Goal: Complete application form: Complete application form

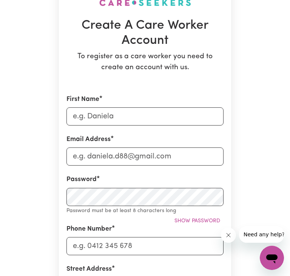
scroll to position [74, 0]
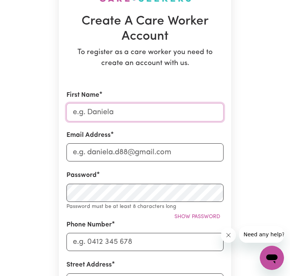
click at [99, 111] on input "First Name" at bounding box center [145, 112] width 157 height 18
type input "Shubhkarmanjeet"
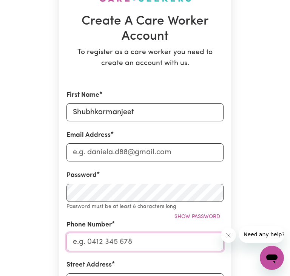
type input "0420561947"
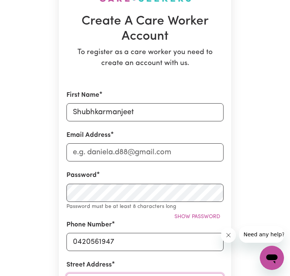
type input "52 karawarra cct"
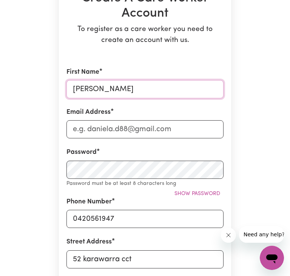
scroll to position [98, 0]
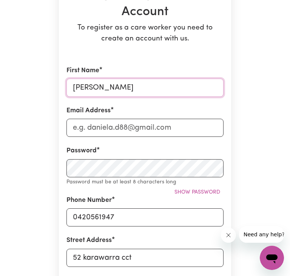
type input "[PERSON_NAME]"
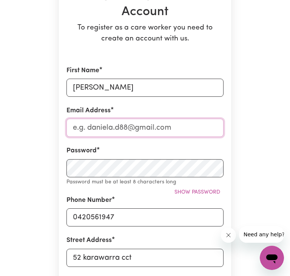
click at [109, 128] on input "Email Address" at bounding box center [145, 128] width 157 height 18
type input "[EMAIL_ADDRESS][DOMAIN_NAME]"
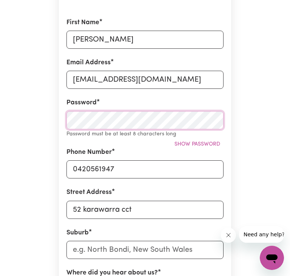
scroll to position [147, 0]
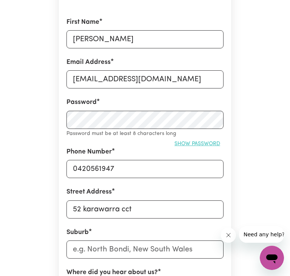
click at [198, 144] on span "Show password" at bounding box center [198, 144] width 46 height 6
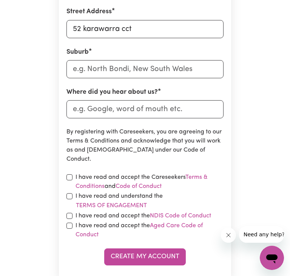
scroll to position [318, 0]
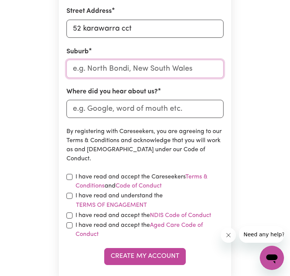
click at [120, 70] on input "text" at bounding box center [145, 69] width 157 height 18
type input "cra"
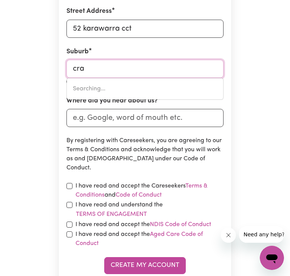
type input "craBBES CREEK, New South Wales, 2483"
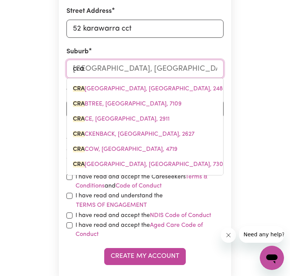
type input "cran"
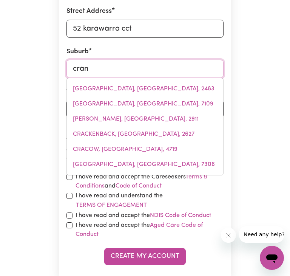
type input "cranb"
type input "cranbOURNE, Victoria, 3977"
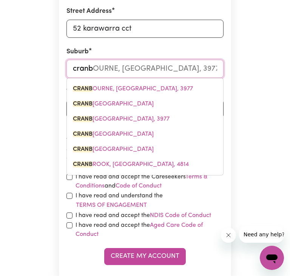
type input "cranbo"
type input "cranboURNE, Victoria, 3977"
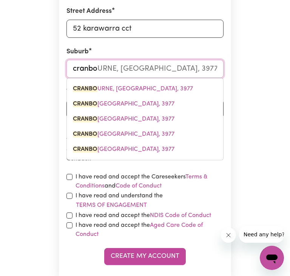
type input "cranbor"
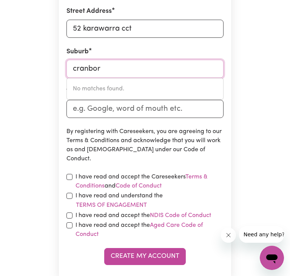
type input "cranbo"
type input "cranboURNE, Victoria, 3977"
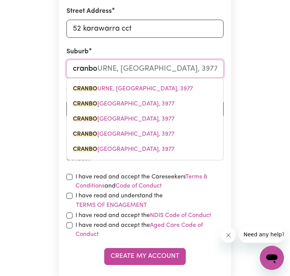
type input "cranbou"
type input "cranbouRNE, Victoria, 3977"
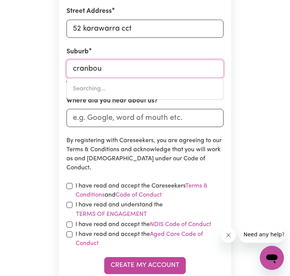
type input "cranbouRNE, Victoria, 3977"
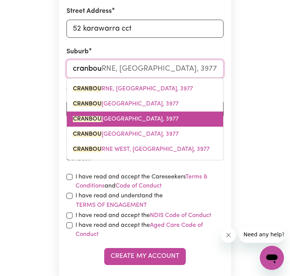
click at [124, 119] on span "CRANBOU RNE NORTH, Victoria, 3977" at bounding box center [126, 119] width 106 height 6
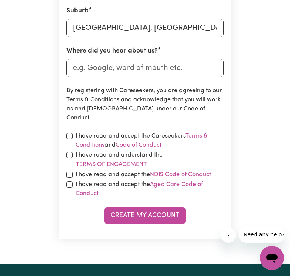
scroll to position [360, 0]
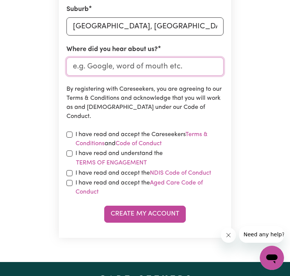
click at [171, 66] on input "Where did you hear about us?" at bounding box center [145, 66] width 157 height 18
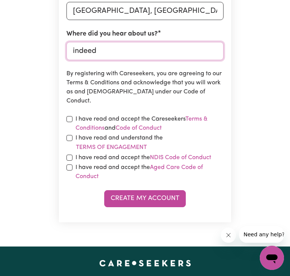
scroll to position [378, 0]
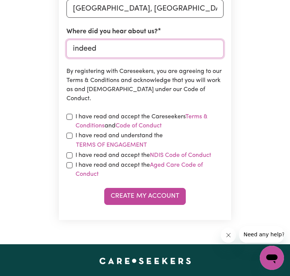
type input "indeed"
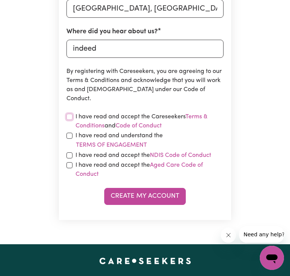
click at [69, 117] on input "checkbox" at bounding box center [70, 117] width 6 height 6
checkbox input "true"
click at [69, 134] on input "checkbox" at bounding box center [70, 136] width 6 height 6
checkbox input "true"
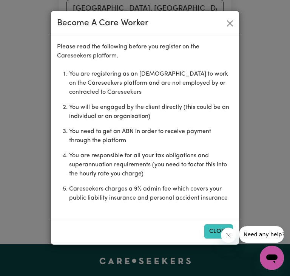
click at [212, 237] on button "Close" at bounding box center [218, 231] width 29 height 14
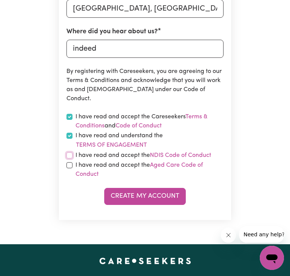
click at [70, 156] on input "checkbox" at bounding box center [70, 155] width 6 height 6
checkbox input "true"
click at [69, 164] on input "checkbox" at bounding box center [70, 165] width 6 height 6
checkbox input "true"
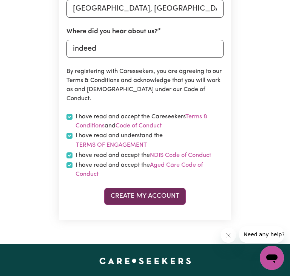
click at [142, 193] on button "Create My Account" at bounding box center [145, 196] width 82 height 17
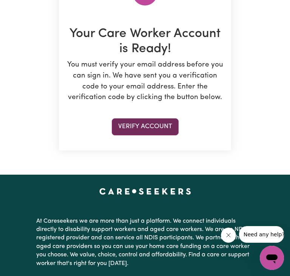
scroll to position [109, 0]
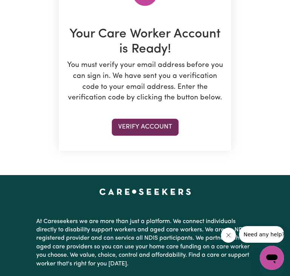
click at [147, 125] on button "Verify Account" at bounding box center [145, 127] width 67 height 17
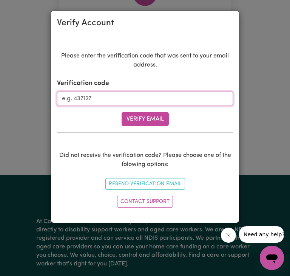
click at [114, 101] on input "Verification code" at bounding box center [145, 98] width 176 height 14
type input "308787"
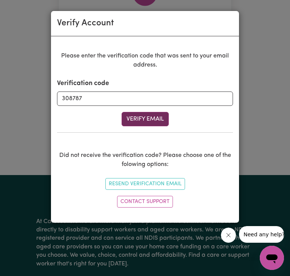
click at [145, 114] on button "Verify Email" at bounding box center [145, 119] width 47 height 14
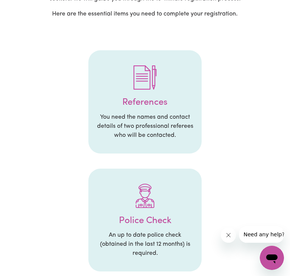
scroll to position [97, 0]
click at [169, 134] on p "You need the names and contact details of two professional referees who will be…" at bounding box center [145, 125] width 98 height 27
click at [141, 89] on img at bounding box center [145, 77] width 24 height 24
click at [158, 88] on div at bounding box center [145, 76] width 98 height 39
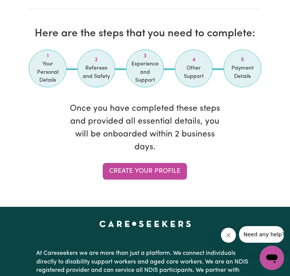
scroll to position [1378, 0]
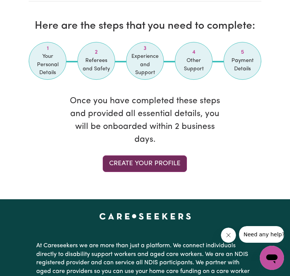
click at [137, 167] on link "Create your profile" at bounding box center [145, 163] width 84 height 17
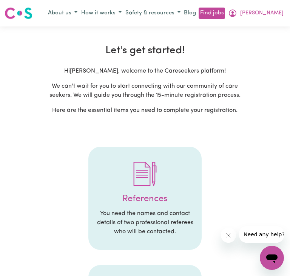
select select "Studying a healthcare related degree or qualification"
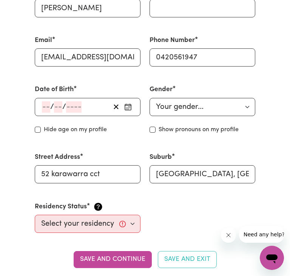
scroll to position [251, 0]
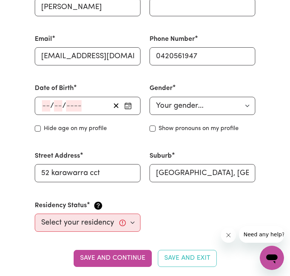
click at [43, 111] on input "number" at bounding box center [46, 105] width 8 height 11
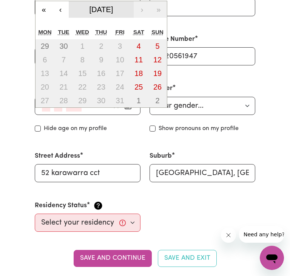
click at [113, 8] on span "October 2025" at bounding box center [102, 9] width 24 height 8
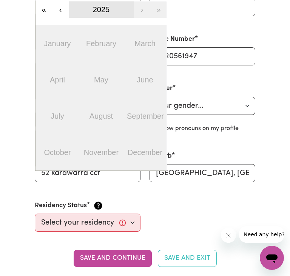
click at [110, 12] on button "2025" at bounding box center [101, 9] width 65 height 17
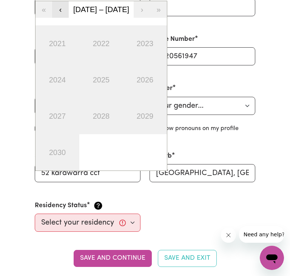
click at [61, 12] on button "‹" at bounding box center [60, 9] width 17 height 17
click at [62, 10] on button "‹" at bounding box center [60, 9] width 17 height 17
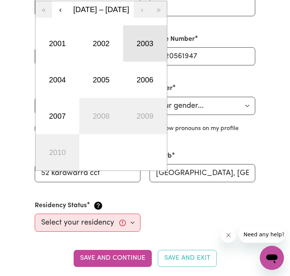
click at [141, 56] on button "2003" at bounding box center [145, 43] width 44 height 36
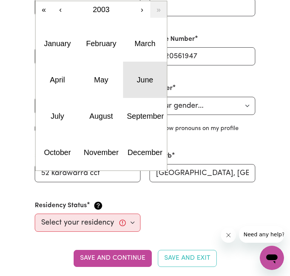
click at [133, 77] on button "June" at bounding box center [145, 80] width 44 height 36
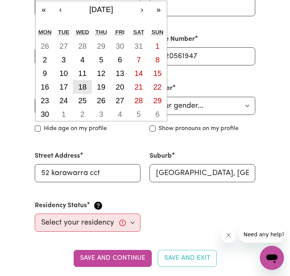
click at [85, 86] on abbr "18" at bounding box center [82, 87] width 8 height 8
type input "[DATE]"
type input "18"
type input "6"
type input "2003"
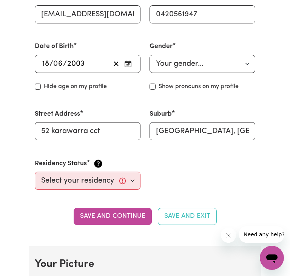
scroll to position [293, 0]
click at [166, 63] on select "Your gender... Female Male Non-binary Other Prefer not to say" at bounding box center [203, 64] width 106 height 18
select select "[DEMOGRAPHIC_DATA]"
click at [150, 57] on select "Your gender... Female Male Non-binary Other Prefer not to say" at bounding box center [203, 64] width 106 height 18
click at [40, 88] on input "Hide age" at bounding box center [38, 87] width 6 height 6
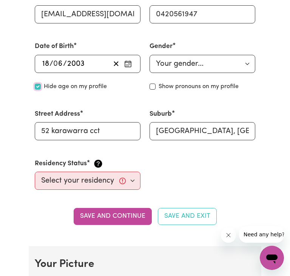
checkbox input "true"
click at [152, 90] on input "Show pronouns on my profile" at bounding box center [153, 87] width 6 height 6
checkbox input "true"
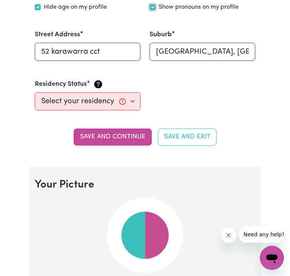
scroll to position [373, 0]
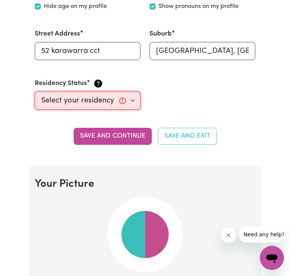
click at [116, 101] on select "Select your residency status... Australian citizen Australian PR Temporary Work…" at bounding box center [88, 100] width 106 height 18
click at [135, 101] on select "Select your residency status... Australian citizen Australian PR Temporary Work…" at bounding box center [88, 100] width 106 height 18
select select "[DEMOGRAPHIC_DATA] Work Visa"
click at [35, 94] on select "Select your residency status... Australian citizen Australian PR Temporary Work…" at bounding box center [88, 100] width 106 height 18
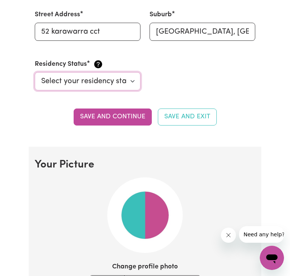
scroll to position [393, 0]
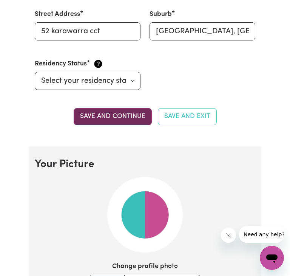
click at [95, 122] on button "Save and continue" at bounding box center [113, 116] width 78 height 17
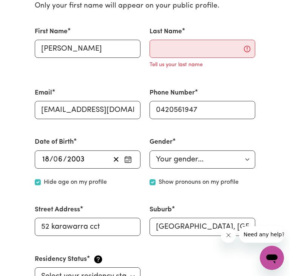
scroll to position [209, 0]
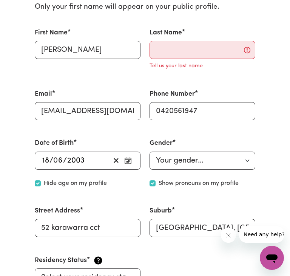
click at [166, 65] on p "Tell us your last name" at bounding box center [176, 66] width 53 height 8
click at [120, 53] on input "[PERSON_NAME]" at bounding box center [88, 50] width 106 height 18
type input "Shubhkarmanjeet"
click at [169, 47] on input "Last Name" at bounding box center [203, 50] width 106 height 18
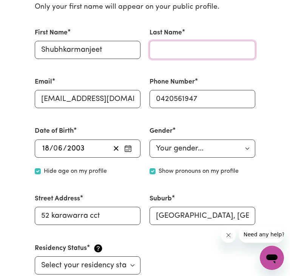
type input "Kaur"
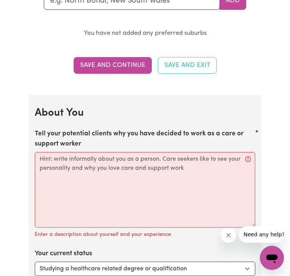
scroll to position [934, 0]
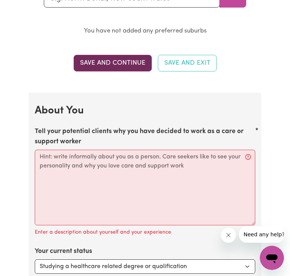
click at [131, 67] on button "Save and Continue" at bounding box center [113, 63] width 78 height 17
type input "[PERSON_NAME]"
checkbox input "false"
select select "null"
checkbox input "false"
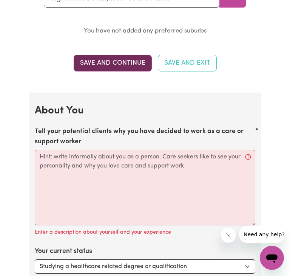
select select
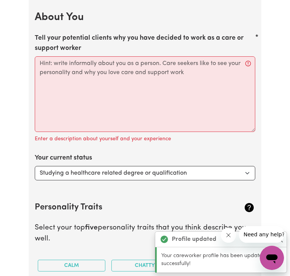
scroll to position [1029, 0]
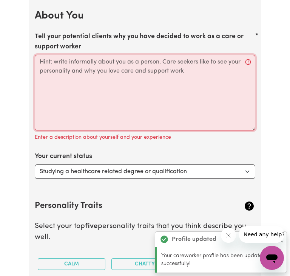
click at [112, 103] on textarea "Tell your potential clients why you have decided to work as a care or support w…" at bounding box center [145, 93] width 221 height 76
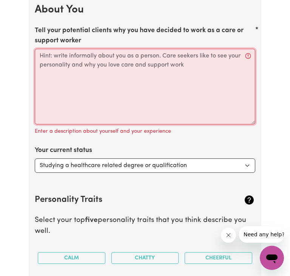
scroll to position [1035, 0]
type textarea "i"
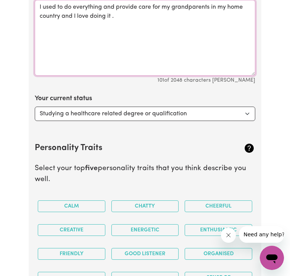
scroll to position [1106, 0]
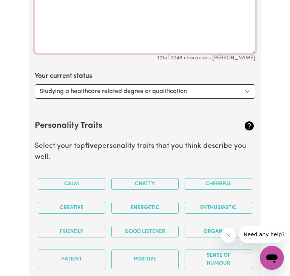
type textarea "I used to do everything and provide care for my grandparents in my home country…"
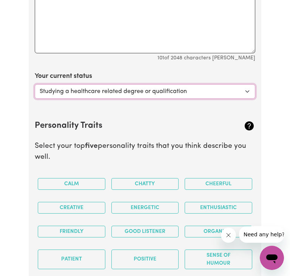
click at [100, 93] on select "Select... Studying a healthcare related degree or qualification Studying a non-…" at bounding box center [145, 91] width 221 height 14
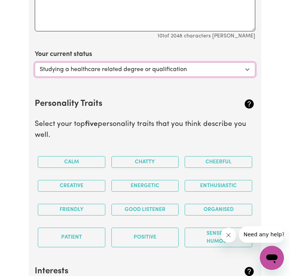
scroll to position [1129, 0]
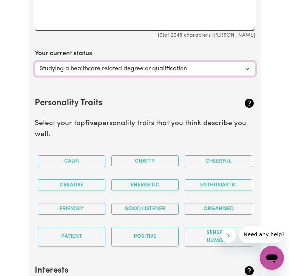
click at [105, 70] on select "Select... Studying a healthcare related degree or qualification Studying a non-…" at bounding box center [145, 69] width 221 height 14
click at [35, 63] on select "Select... Studying a healthcare related degree or qualification Studying a non-…" at bounding box center [145, 69] width 221 height 14
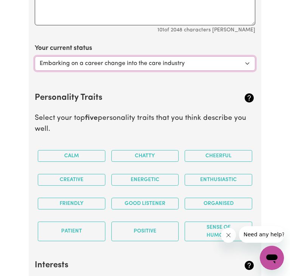
scroll to position [1135, 0]
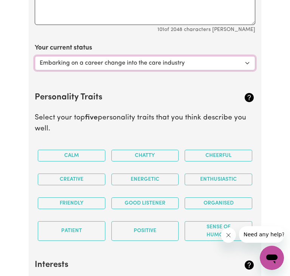
click at [153, 67] on select "Select... Studying a healthcare related degree or qualification Studying a non-…" at bounding box center [145, 63] width 221 height 14
select select "Looking for work - I just graduated"
click at [35, 58] on select "Select... Studying a healthcare related degree or qualification Studying a non-…" at bounding box center [145, 63] width 221 height 14
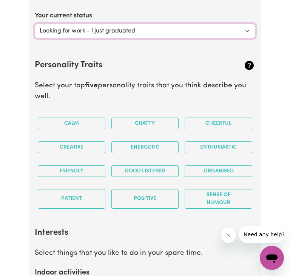
scroll to position [1173, 0]
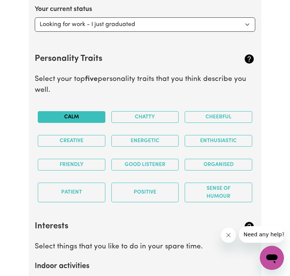
click at [85, 119] on button "Calm" at bounding box center [72, 117] width 68 height 12
click at [148, 165] on button "Good Listener" at bounding box center [145, 165] width 68 height 12
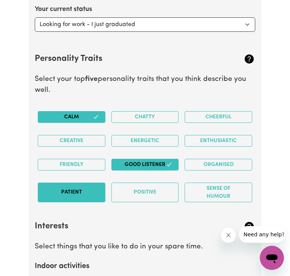
click at [82, 192] on button "Patient" at bounding box center [72, 193] width 68 height 20
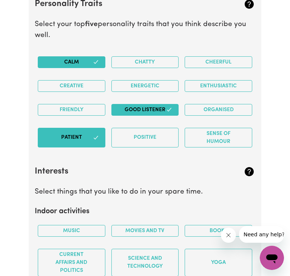
scroll to position [1230, 0]
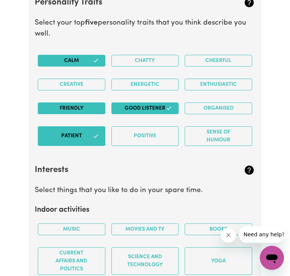
click at [68, 105] on button "Friendly" at bounding box center [72, 108] width 68 height 12
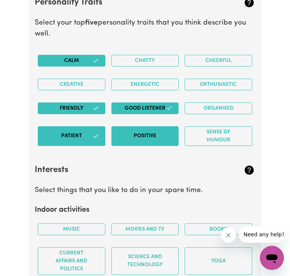
click at [171, 138] on button "Positive" at bounding box center [145, 136] width 68 height 20
click at [210, 110] on button "Organised" at bounding box center [219, 108] width 68 height 12
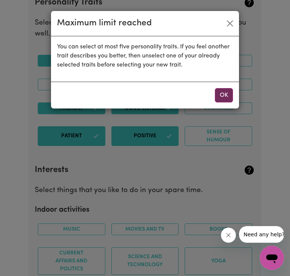
click at [229, 97] on button "OK" at bounding box center [224, 95] width 18 height 14
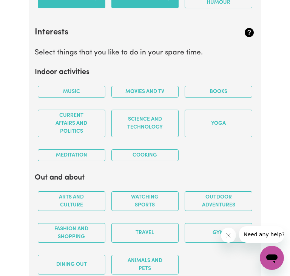
scroll to position [1394, 0]
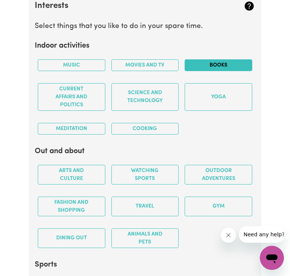
click at [207, 63] on button "Books" at bounding box center [219, 65] width 68 height 12
click at [136, 64] on button "Movies and TV" at bounding box center [145, 65] width 68 height 12
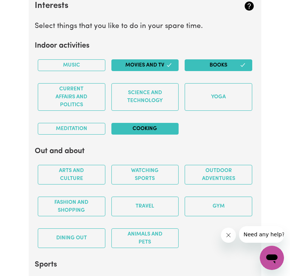
click at [157, 131] on button "Cooking" at bounding box center [145, 129] width 68 height 12
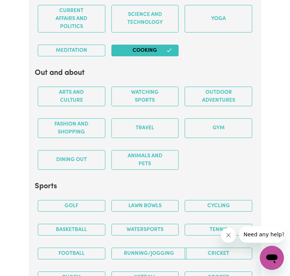
scroll to position [1473, 0]
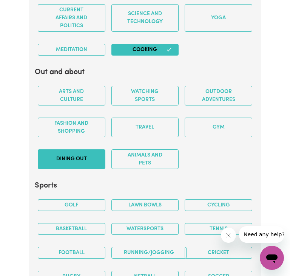
click at [79, 154] on button "Dining out" at bounding box center [72, 159] width 68 height 20
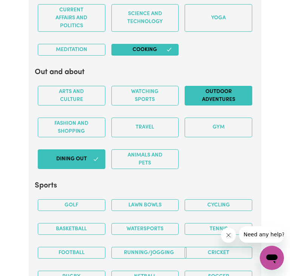
click at [198, 91] on button "Outdoor adventures" at bounding box center [219, 96] width 68 height 20
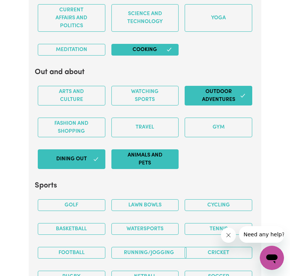
click at [138, 161] on button "Animals and pets" at bounding box center [145, 159] width 68 height 20
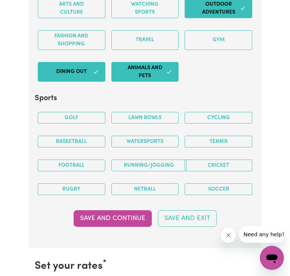
scroll to position [1561, 0]
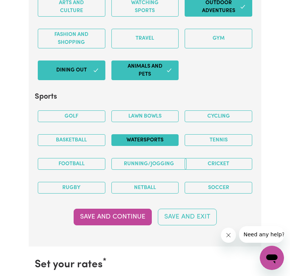
click at [145, 142] on button "Watersports" at bounding box center [145, 140] width 68 height 12
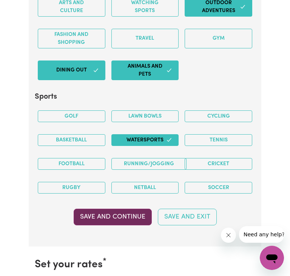
click at [122, 215] on button "Save and Continue" at bounding box center [113, 217] width 78 height 17
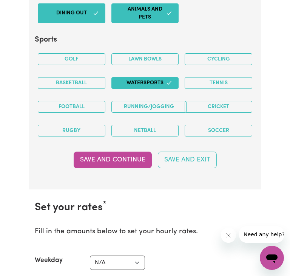
scroll to position [1674, 0]
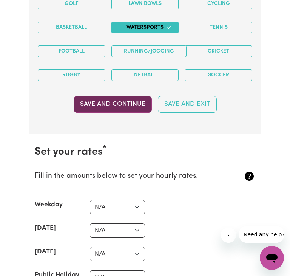
click at [127, 104] on button "Save and Continue" at bounding box center [113, 104] width 78 height 17
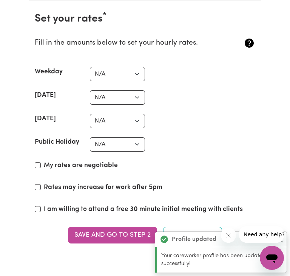
scroll to position [1808, 0]
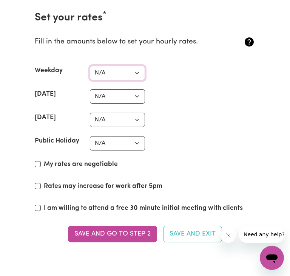
click at [116, 69] on select "N/A $37 $38 $39 $40 $41 $42 $43 $44 $45 $46 $47 $48 $49 $50 $51 $52 $53 $54 $55…" at bounding box center [117, 73] width 55 height 14
click at [204, 72] on div "Weekday N/A $37 $38 $39 $40 $41 $42 $43 $44 $45 $46 $47 $48 $49 $50 $51 $52 $53…" at bounding box center [145, 73] width 221 height 14
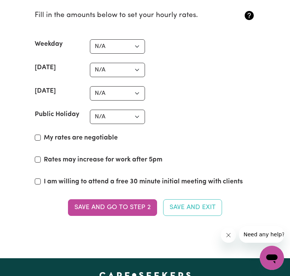
scroll to position [1836, 0]
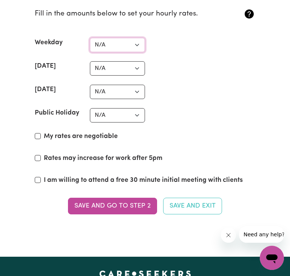
click at [118, 47] on select "N/A $37 $38 $39 $40 $41 $42 $43 $44 $45 $46 $47 $48 $49 $50 $51 $52 $53 $54 $55…" at bounding box center [117, 45] width 55 height 14
click at [111, 44] on select "N/A $37 $38 $39 $40 $41 $42 $43 $44 $45 $46 $47 $48 $49 $50 $51 $52 $53 $54 $55…" at bounding box center [117, 45] width 55 height 14
select select "40"
click at [90, 38] on select "N/A $37 $38 $39 $40 $41 $42 $43 $44 $45 $46 $47 $48 $49 $50 $51 $52 $53 $54 $55…" at bounding box center [117, 45] width 55 height 14
click at [100, 68] on select "N/A $37 $38 $39 $40 $41 $42 $43 $44 $45 $46 $47 $48 $49 $50 $51 $52 $53 $54 $55…" at bounding box center [117, 68] width 55 height 14
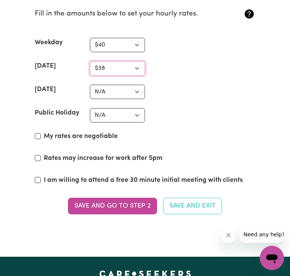
click at [90, 61] on select "N/A $37 $38 $39 $40 $41 $42 $43 $44 $45 $46 $47 $48 $49 $50 $51 $52 $53 $54 $55…" at bounding box center [117, 68] width 55 height 14
click at [110, 68] on select "N/A $37 $38 $39 $40 $41 $42 $43 $44 $45 $46 $47 $48 $49 $50 $51 $52 $53 $54 $55…" at bounding box center [117, 68] width 55 height 14
click at [90, 61] on select "N/A $37 $38 $39 $40 $41 $42 $43 $44 $45 $46 $47 $48 $49 $50 $51 $52 $53 $54 $55…" at bounding box center [117, 68] width 55 height 14
click at [125, 71] on select "N/A $37 $38 $39 $40 $41 $42 $43 $44 $45 $46 $47 $48 $49 $50 $51 $52 $53 $54 $55…" at bounding box center [117, 68] width 55 height 14
select select "N/A"
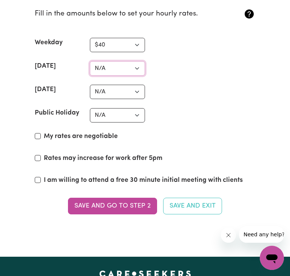
click at [90, 61] on select "N/A $37 $38 $39 $40 $41 $42 $43 $44 $45 $46 $47 $48 $49 $50 $51 $52 $53 $54 $55…" at bounding box center [117, 68] width 55 height 14
click at [39, 136] on input "My rates are negotiable" at bounding box center [38, 136] width 6 height 6
checkbox input "true"
click at [40, 159] on input "Rates may increase for work after 5pm" at bounding box center [38, 158] width 6 height 6
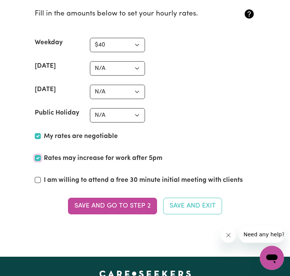
checkbox input "false"
click at [125, 43] on select "N/A $37 $38 $39 $40 $41 $42 $43 $44 $45 $46 $47 $48 $49 $50 $51 $52 $53 $54 $55…" at bounding box center [117, 45] width 55 height 14
select select "N/A"
click at [90, 38] on select "N/A $37 $38 $39 $40 $41 $42 $43 $44 $45 $46 $47 $48 $49 $50 $51 $52 $53 $54 $55…" at bounding box center [117, 45] width 55 height 14
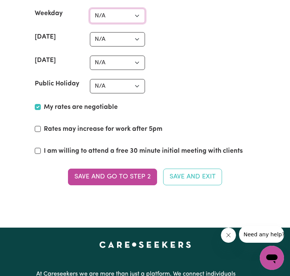
scroll to position [1867, 0]
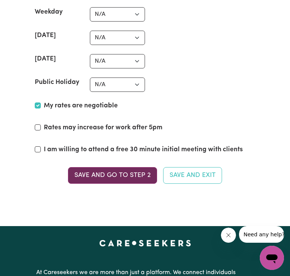
click at [124, 173] on button "Save and go to Step 2" at bounding box center [112, 175] width 89 height 17
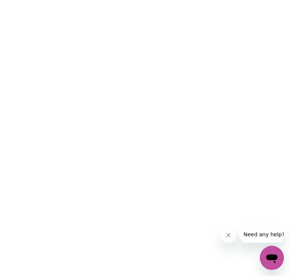
scroll to position [0, 0]
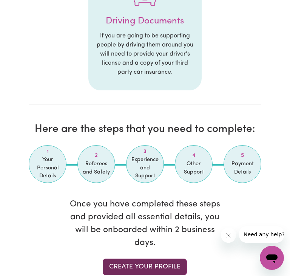
scroll to position [1336, 0]
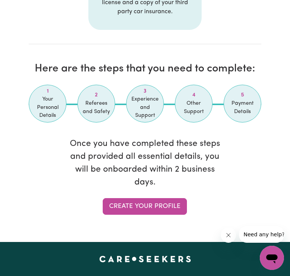
click at [38, 107] on span "Your Personal Details" at bounding box center [47, 107] width 29 height 25
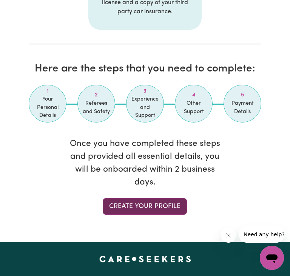
click at [129, 210] on link "Create your profile" at bounding box center [145, 206] width 84 height 17
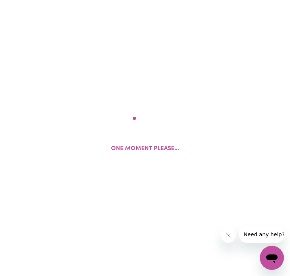
select select "Studying a healthcare related degree or qualification"
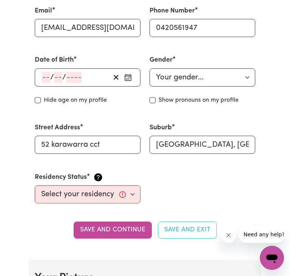
scroll to position [162, 0]
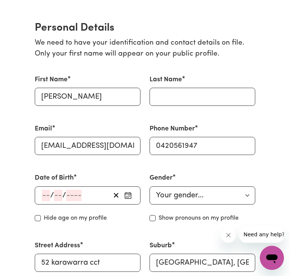
click at [45, 201] on input "number" at bounding box center [46, 195] width 8 height 11
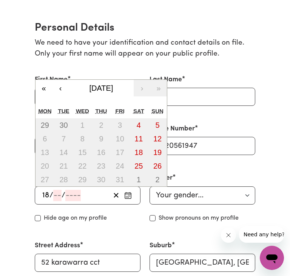
type input "18"
type input "06"
type input "200"
type input "[DATE]"
type input "6"
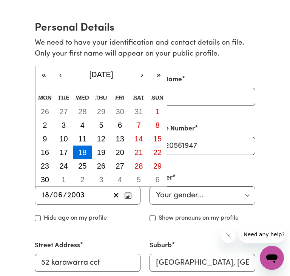
type input "2003"
click at [184, 194] on select "Your gender... Female Male Non-binary Other Prefer not to say" at bounding box center [203, 195] width 106 height 18
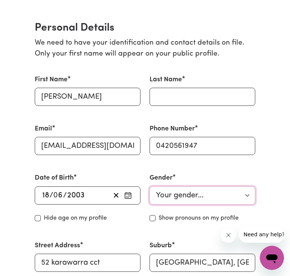
select select "[DEMOGRAPHIC_DATA]"
click at [150, 189] on select "Your gender... Female Male Non-binary Other Prefer not to say" at bounding box center [203, 195] width 106 height 18
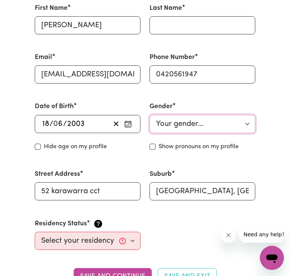
scroll to position [234, 0]
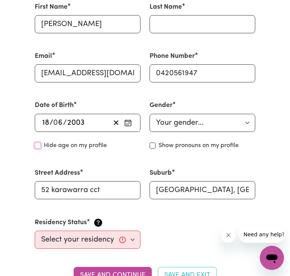
click at [39, 148] on input "Hide age" at bounding box center [38, 145] width 6 height 6
checkbox input "true"
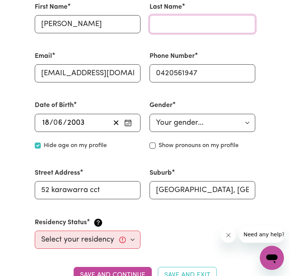
click at [168, 27] on input "Last Name" at bounding box center [203, 24] width 106 height 18
type input "Kaur"
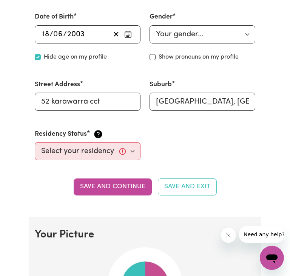
scroll to position [325, 0]
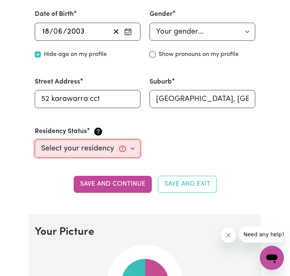
click at [67, 148] on select "Select your residency status... Australian citizen Australian PR Temporary Work…" at bounding box center [88, 148] width 106 height 18
select select "[DEMOGRAPHIC_DATA] Work Visa"
click at [35, 142] on select "Select your residency status... Australian citizen Australian PR Temporary Work…" at bounding box center [88, 148] width 106 height 18
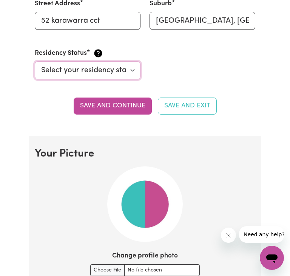
scroll to position [410, 0]
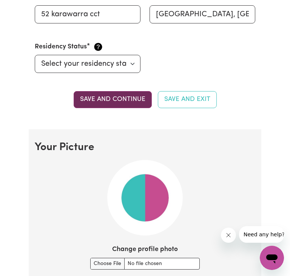
click at [120, 99] on button "Save and continue" at bounding box center [113, 99] width 78 height 17
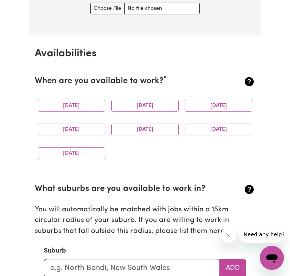
scroll to position [666, 0]
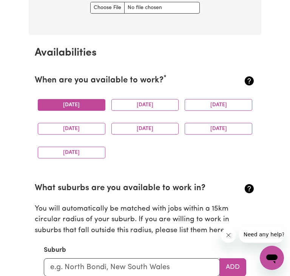
click at [98, 103] on button "[DATE]" at bounding box center [72, 105] width 68 height 12
click at [141, 104] on button "[DATE]" at bounding box center [145, 105] width 68 height 12
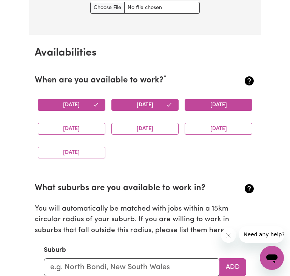
click at [207, 107] on button "[DATE]" at bounding box center [219, 105] width 68 height 12
click at [91, 129] on button "[DATE]" at bounding box center [72, 129] width 68 height 12
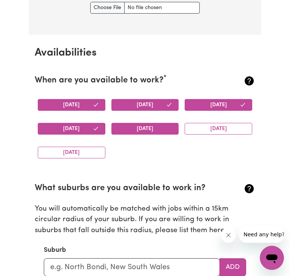
click at [150, 125] on button "[DATE]" at bounding box center [145, 129] width 68 height 12
click at [226, 130] on button "[DATE]" at bounding box center [219, 129] width 68 height 12
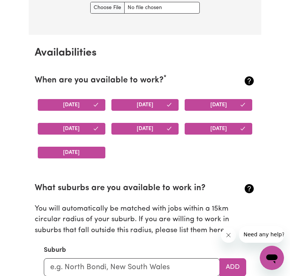
click at [97, 154] on button "[DATE]" at bounding box center [72, 153] width 68 height 12
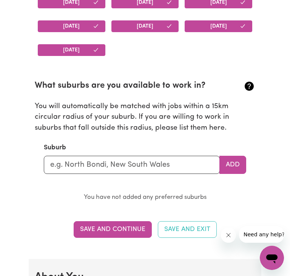
scroll to position [769, 0]
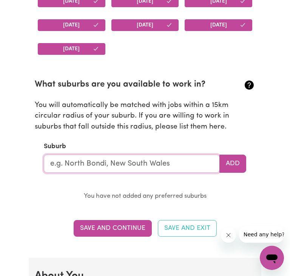
click at [97, 166] on input "text" at bounding box center [132, 164] width 176 height 18
type input "Cranbourne North"
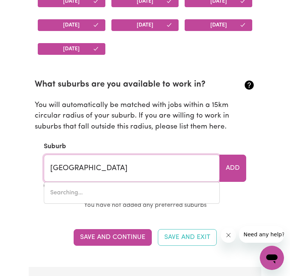
type input "Cranbourne North, Victoria, 3977"
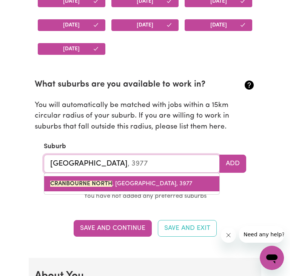
click at [164, 188] on link "CRANBOURNE NORTH , Victoria, 3977" at bounding box center [131, 183] width 175 height 15
type input "[GEOGRAPHIC_DATA], [GEOGRAPHIC_DATA], 3977"
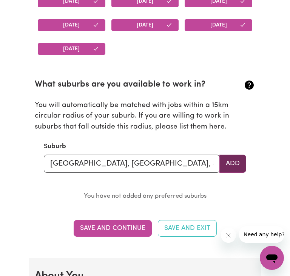
click at [235, 161] on button "Add" at bounding box center [233, 164] width 27 height 18
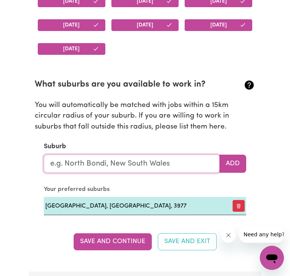
click at [158, 168] on input "text" at bounding box center [132, 164] width 176 height 18
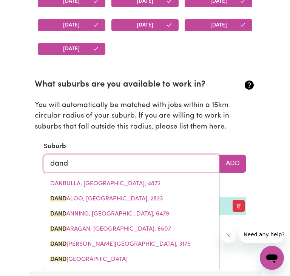
type input "dande"
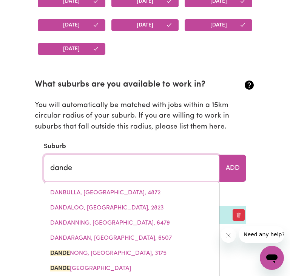
type input "dandeNONG, Victoria, 3175"
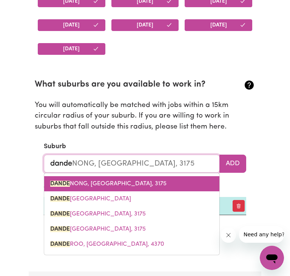
click at [140, 190] on link "DANDE NONG, Victoria, 3175" at bounding box center [131, 183] width 175 height 15
type input "DANDENONG, [GEOGRAPHIC_DATA], 3175"
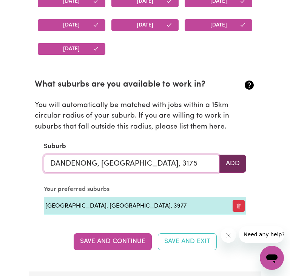
type input "DANDENONG, [GEOGRAPHIC_DATA], 3175"
click at [228, 166] on button "Add" at bounding box center [233, 164] width 27 height 18
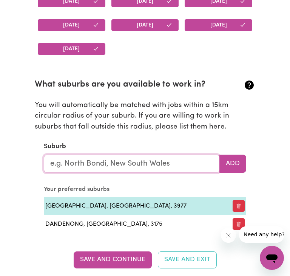
click at [184, 168] on input "text" at bounding box center [132, 164] width 176 height 18
type input "cla"
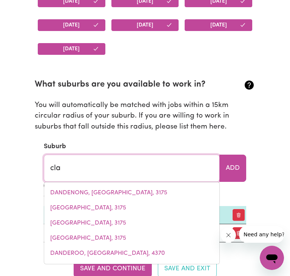
type input "claCKLINE, Western Australia, 6564"
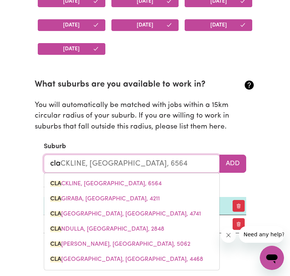
type input "clay"
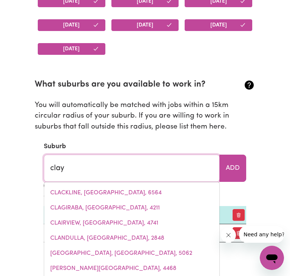
type input "clay WELLS, South Australia, 5280"
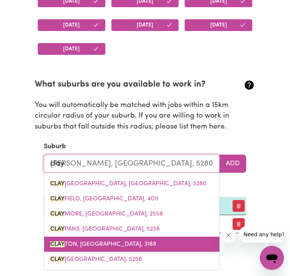
click at [144, 241] on link "CLAY TON, Victoria, 3168" at bounding box center [131, 244] width 175 height 15
type input "[PERSON_NAME][GEOGRAPHIC_DATA], 3168"
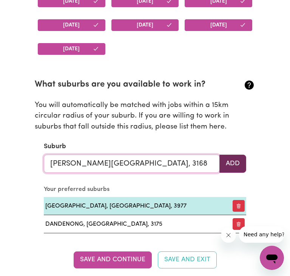
type input "[PERSON_NAME][GEOGRAPHIC_DATA], 3168"
click at [241, 173] on button "Add" at bounding box center [233, 164] width 27 height 18
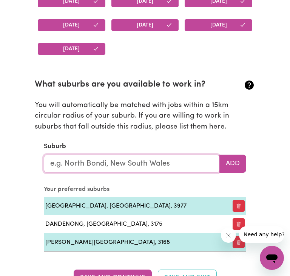
click at [203, 170] on input "text" at bounding box center [132, 164] width 176 height 18
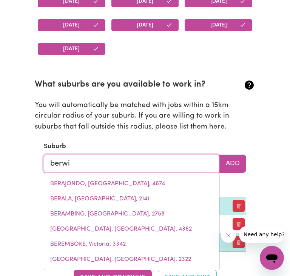
type input "berwic"
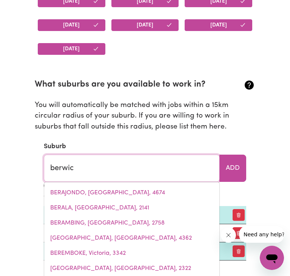
type input "berwicK, Victoria, 3806"
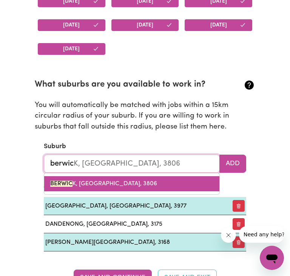
click at [175, 185] on link "BERWIC K, Victoria, 3806" at bounding box center [131, 183] width 175 height 15
type input "[PERSON_NAME][GEOGRAPHIC_DATA], 3806"
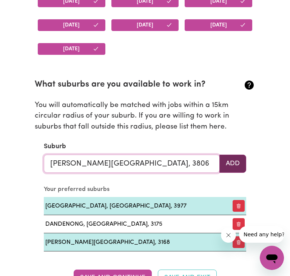
type input "[PERSON_NAME][GEOGRAPHIC_DATA], 3806"
click at [235, 166] on button "Add" at bounding box center [233, 164] width 27 height 18
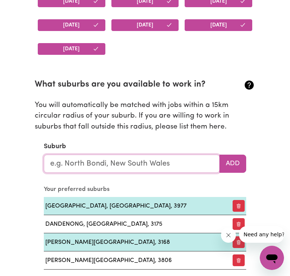
click at [188, 167] on input "text" at bounding box center [132, 164] width 176 height 18
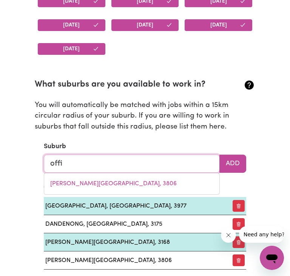
type input "offic"
type input "officER, Victoria, 3809"
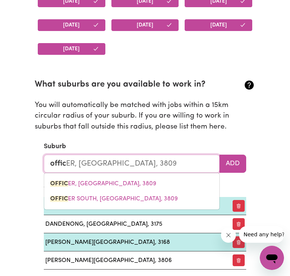
type input "office"
type input "officeR, Victoria, 3809"
type input "officer"
type input "officer, Victoria, 3809"
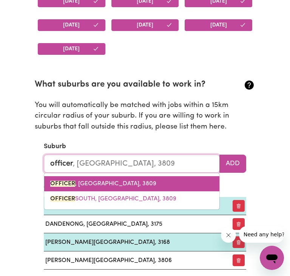
click at [157, 185] on link "OFFICER , Victoria, 3809" at bounding box center [131, 183] width 175 height 15
type input "OFFICER, [GEOGRAPHIC_DATA], 3809"
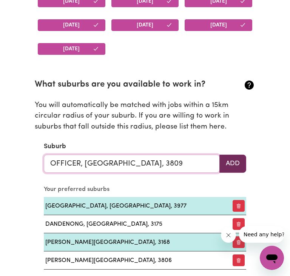
type input "OFFICER, [GEOGRAPHIC_DATA], 3809"
click at [229, 169] on button "Add" at bounding box center [233, 164] width 27 height 18
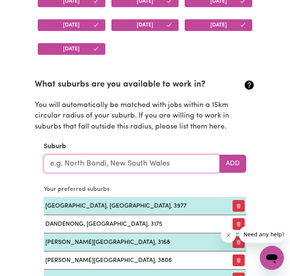
click at [200, 163] on input "text" at bounding box center [132, 164] width 176 height 18
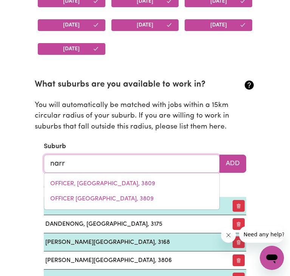
type input "narre"
type input "narre WARREN, Victoria, 3805"
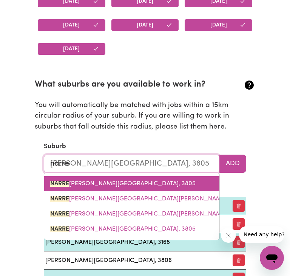
click at [175, 185] on link "NARRE WARREN, Victoria, 3805" at bounding box center [131, 183] width 175 height 15
type input "[PERSON_NAME][GEOGRAPHIC_DATA], 3805"
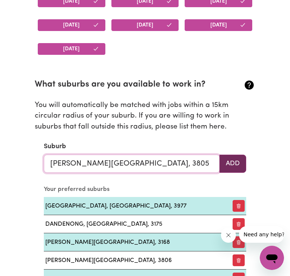
type input "[PERSON_NAME][GEOGRAPHIC_DATA], 3805"
click at [234, 169] on button "Add" at bounding box center [233, 164] width 27 height 18
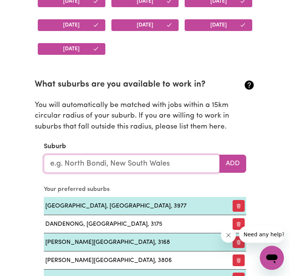
click at [176, 169] on input "text" at bounding box center [132, 164] width 176 height 18
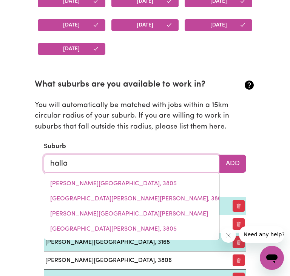
type input "hallam"
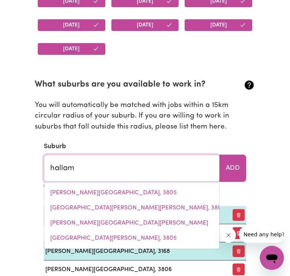
type input "hallam, Victoria, 3803"
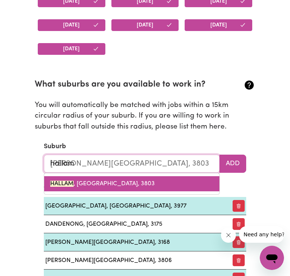
click at [167, 184] on link "HALLAM , Victoria, 3803" at bounding box center [131, 183] width 175 height 15
type input "[PERSON_NAME][GEOGRAPHIC_DATA], 3803"
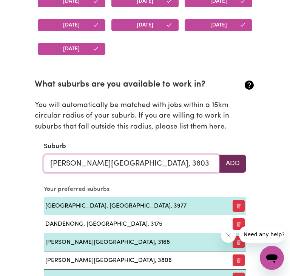
type input "[PERSON_NAME][GEOGRAPHIC_DATA], 3803"
click at [236, 166] on button "Add" at bounding box center [233, 164] width 27 height 18
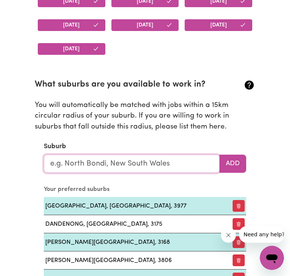
click at [160, 169] on input "text" at bounding box center [132, 164] width 176 height 18
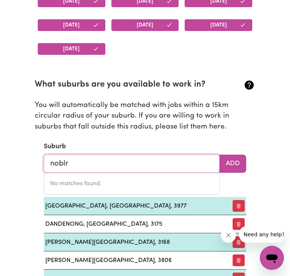
type input "nobl"
type input "noblE PARK, Victoria, 3174"
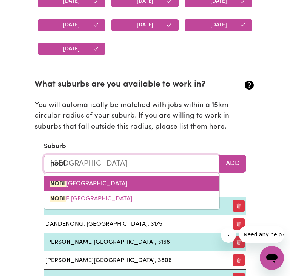
click at [144, 182] on link "NOBL E PARK, Victoria, 3174" at bounding box center [131, 183] width 175 height 15
type input "[GEOGRAPHIC_DATA]"
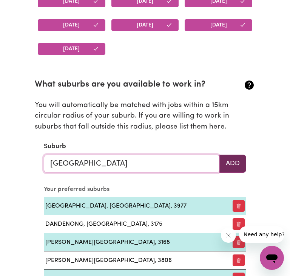
type input "[GEOGRAPHIC_DATA]"
click at [227, 165] on button "Add" at bounding box center [233, 164] width 27 height 18
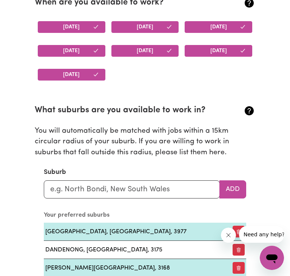
scroll to position [742, 0]
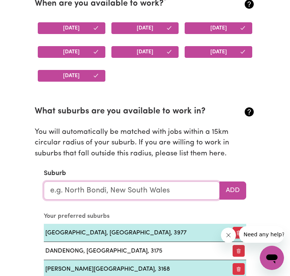
click at [136, 196] on input "text" at bounding box center [132, 190] width 176 height 18
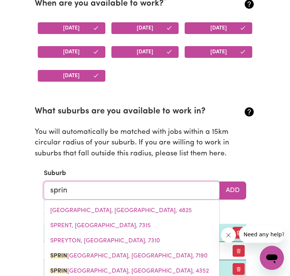
type input "spring"
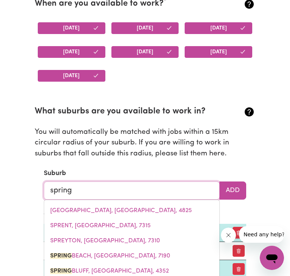
type input "spring BEACH, Tasmania, 7190"
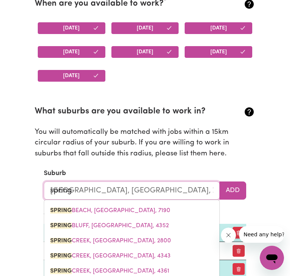
type input "springv"
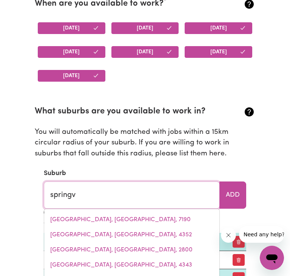
type input "springvALE, New South Wales, 2650"
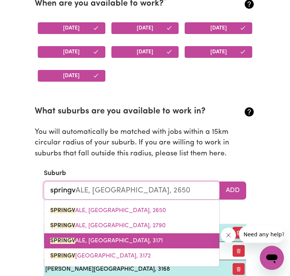
click at [119, 241] on span "SPRINGV ALE, Victoria, 3171" at bounding box center [106, 241] width 113 height 6
type input "SPRINGVALE, [GEOGRAPHIC_DATA], 3171"
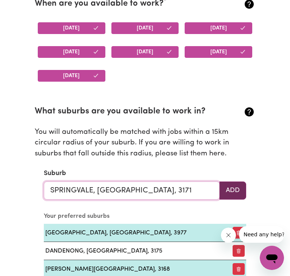
type input "SPRINGVALE, [GEOGRAPHIC_DATA], 3171"
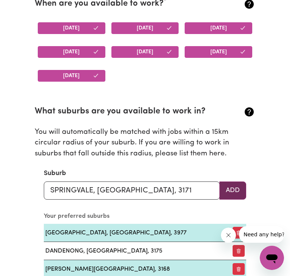
click at [232, 192] on button "Add" at bounding box center [233, 190] width 27 height 18
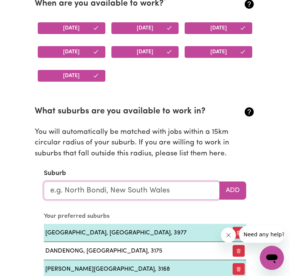
click at [169, 198] on input "text" at bounding box center [132, 190] width 176 height 18
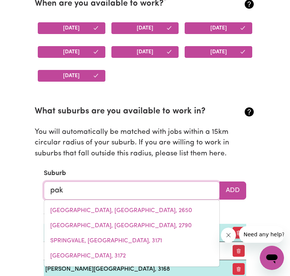
type input "pake"
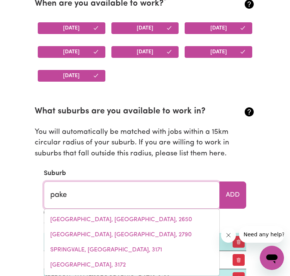
type input "pakeNHAM, Victoria, 3810"
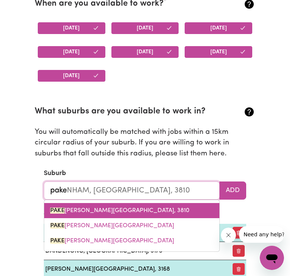
click at [139, 212] on link "PAKE NHAM, Victoria, 3810" at bounding box center [131, 210] width 175 height 15
type input "PAKENHAM, [GEOGRAPHIC_DATA], 3810"
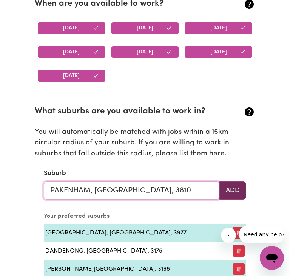
type input "PAKENHAM, [GEOGRAPHIC_DATA], 3810"
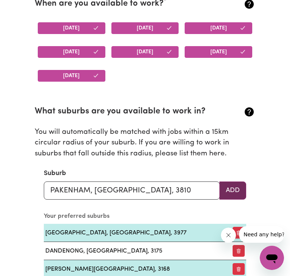
click at [230, 198] on button "Add" at bounding box center [233, 190] width 27 height 18
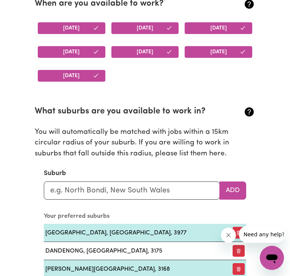
scroll to position [775, 0]
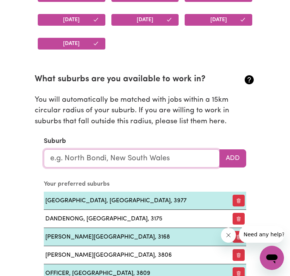
click at [149, 164] on input "text" at bounding box center [132, 158] width 176 height 18
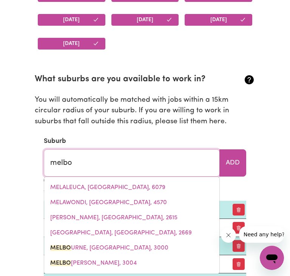
type input "melbou"
type input "melbouRNE, Victoria, 3000"
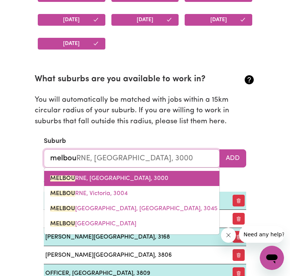
click at [110, 180] on span "MELBOU RNE, Victoria, 3000" at bounding box center [109, 178] width 118 height 6
type input "[GEOGRAPHIC_DATA], [GEOGRAPHIC_DATA], 3000"
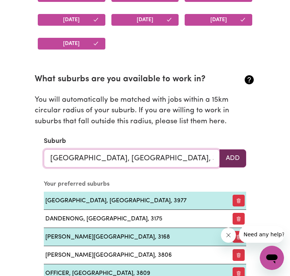
type input "[GEOGRAPHIC_DATA], [GEOGRAPHIC_DATA], 3000"
click at [227, 159] on button "Add" at bounding box center [233, 158] width 27 height 18
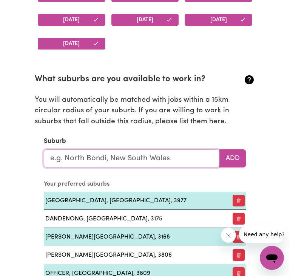
click at [173, 165] on input "text" at bounding box center [132, 158] width 176 height 18
type input "san"
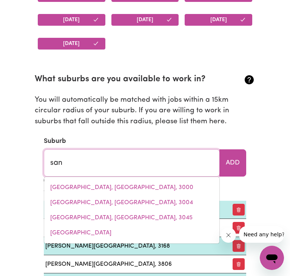
type input "san ISIDORE, New South Wales, 2650"
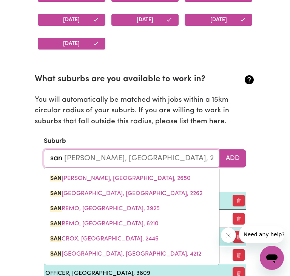
type input "sand"
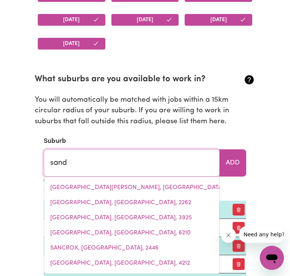
type input "sando"
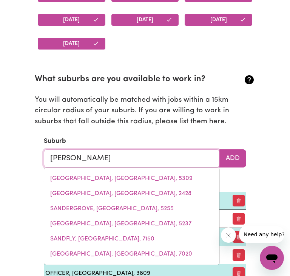
type input "sandoN, New South Wales, 2463"
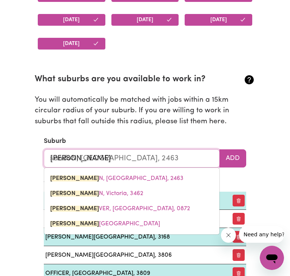
type input "sandow"
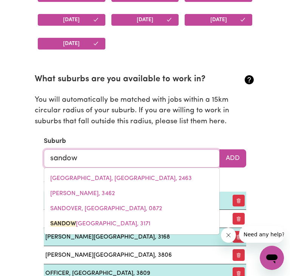
type input "sandowN VILLAGE, Victoria, 3171"
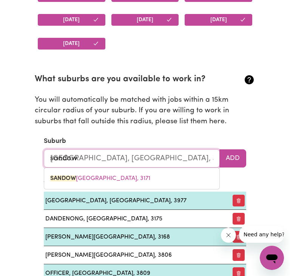
type input "sandown"
type input "sandown VILLAGE, Victoria, 3171"
type input "sandown p"
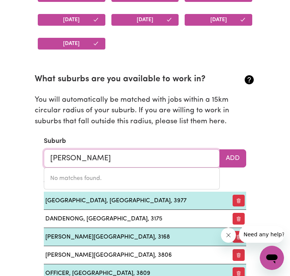
type input "sand"
type input "sandALWOOD, South Australia, 5309"
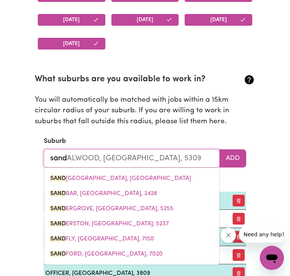
type input "san"
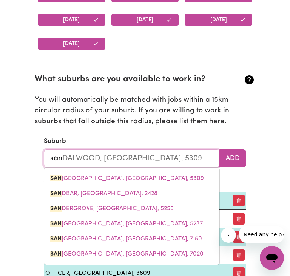
type input "san ISIDORE, New South Wales, 2650"
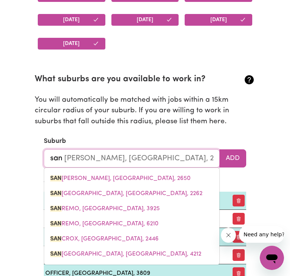
type input "sa"
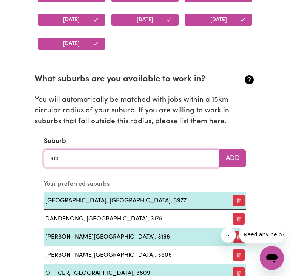
type input "s"
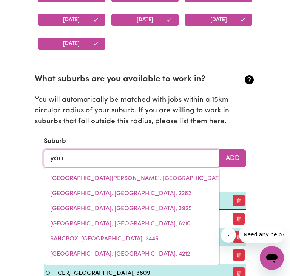
type input "yarra"
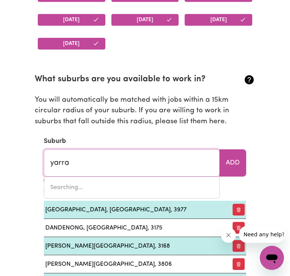
type input "yarra, New South Wales, 2580"
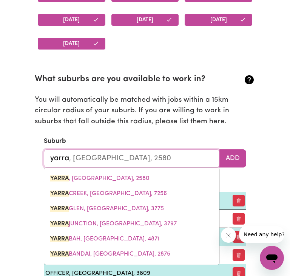
type input "yarram"
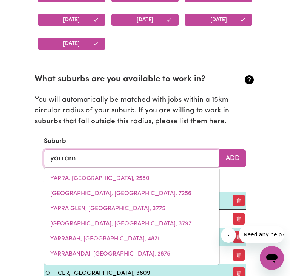
type input "yarram, Victoria, 3971"
type input "yarrama"
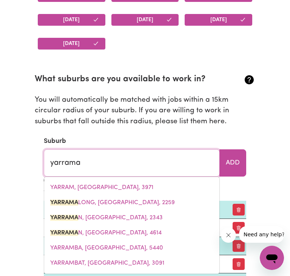
type input "yarramaLONG, New South Wales, 2259"
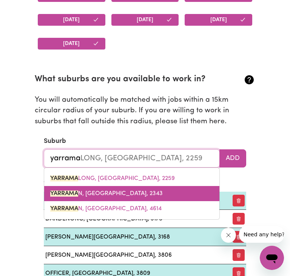
type input "yarramaa"
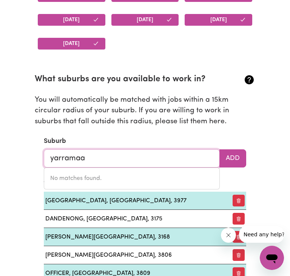
type input "yarrama"
type input "yarramaLONG, New South Wales, 2259"
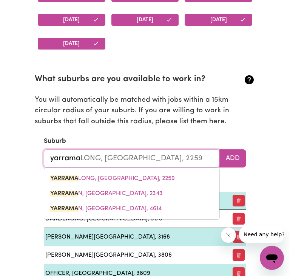
type input "yarraman"
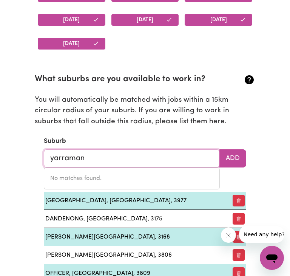
type input "yarraman"
type input "yarraman, New South Wales, 2343"
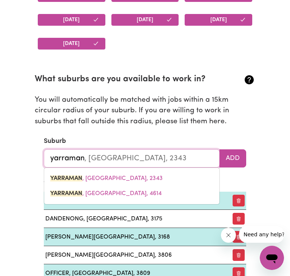
type input "yarrama"
type input "yarramaN, New South Wales, 2343"
type input "yarram"
type input "yarramAN, New South Wales, 2343"
type input "yarra"
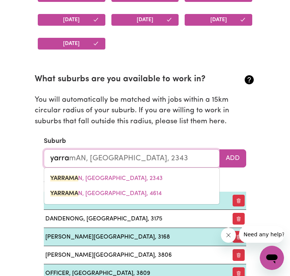
type input "yarraMAN, New South Wales, 2343"
type input "yarr"
type input "yarrAMAN, New South Wales, 2343"
type input "yar"
type input "yarRAMAN, New South Wales, 2343"
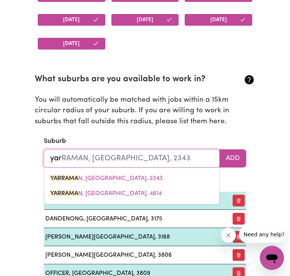
type input "ya"
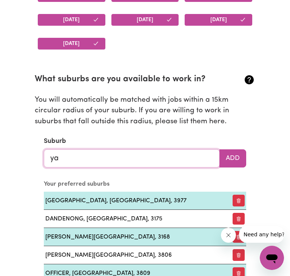
type input "y"
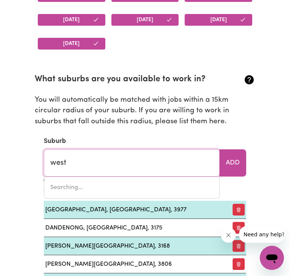
type input "west"
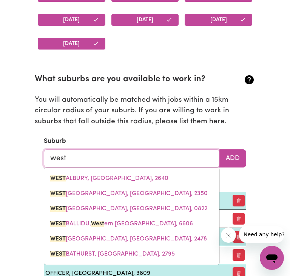
type input "west ALBURY, New South Wales, 2640"
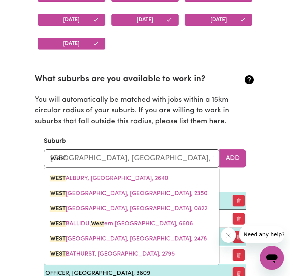
click at [189, 141] on div "Suburb west west ALBURY, New South Wales, 2640 WEST ALBURY, New South Wales, 26…" at bounding box center [145, 151] width 203 height 31
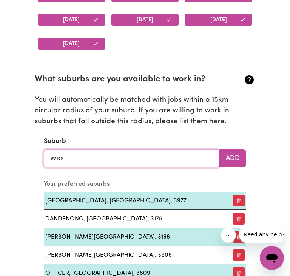
click at [148, 165] on input "west" at bounding box center [132, 158] width 176 height 18
type input "west ALBURY, New South Wales, 2640"
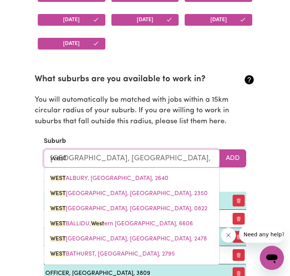
type input "westa"
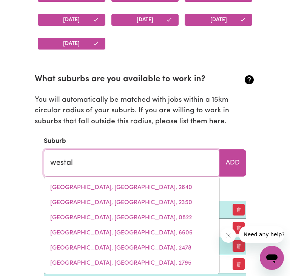
type input "westall"
type input "westall, South Australia, 5680"
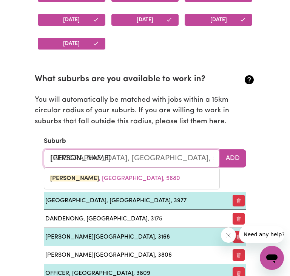
type input "westal"
type input "westalL, South Australia, 5680"
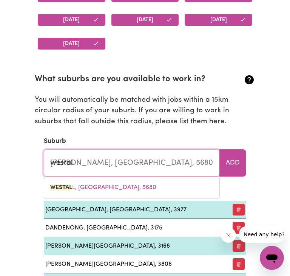
type input "westa"
type input "westaLL, South Australia, 5680"
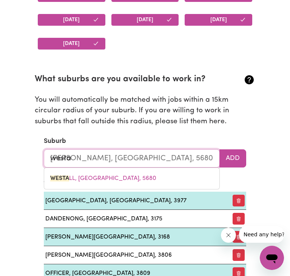
type input "west"
type input "westALL, South Australia, 5680"
type input "wes"
type input "wesTALL, South Australia, 5680"
type input "we"
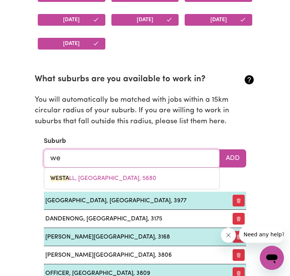
type input "w"
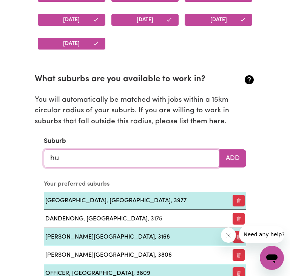
type input "hun"
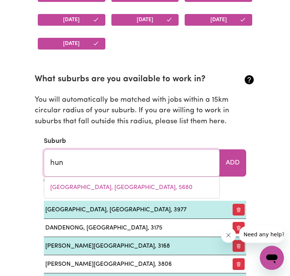
type input "hunCHY, Queensland, 4555"
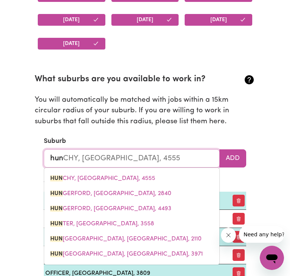
type input "hunt"
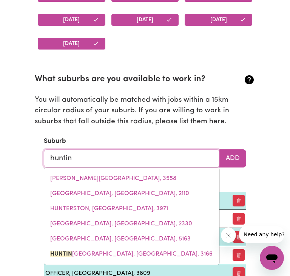
type input "hunting"
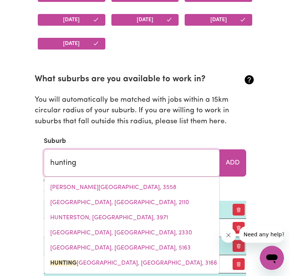
type input "huntingDALE, Victoria, 3166"
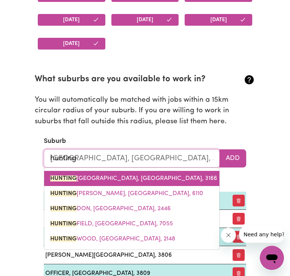
click at [130, 181] on link "HUNTING DALE, Victoria, 3166" at bounding box center [131, 178] width 175 height 15
type input "[GEOGRAPHIC_DATA], [GEOGRAPHIC_DATA], 3166"
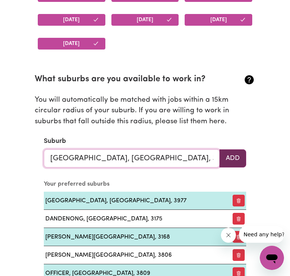
type input "[GEOGRAPHIC_DATA], [GEOGRAPHIC_DATA], 3166"
click at [235, 159] on button "Add" at bounding box center [233, 158] width 27 height 18
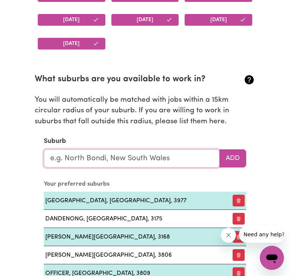
click at [173, 156] on input "text" at bounding box center [132, 158] width 176 height 18
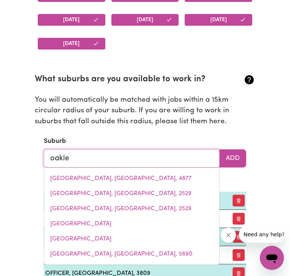
type input "oaklei"
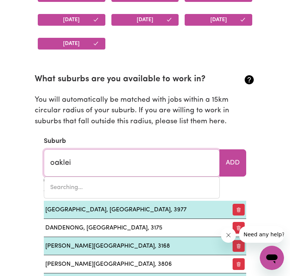
type input "oakleiGH, Victoria, 3166"
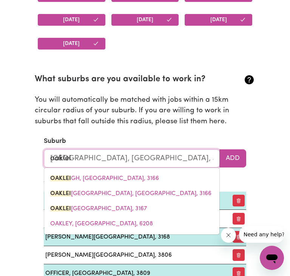
type input "oakleig"
type input "oakleigH, Victoria, 3166"
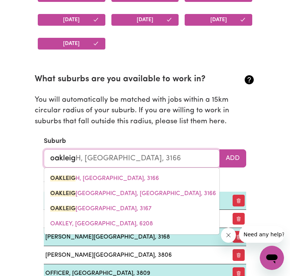
type input "oakleigh"
type input "oakleigh, Victoria, 3166"
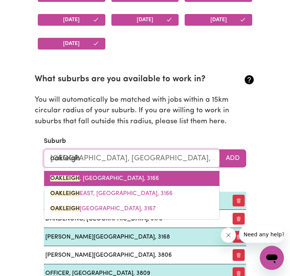
click at [150, 184] on link "OAKLEIGH , Victoria, 3166" at bounding box center [131, 178] width 175 height 15
type input "[GEOGRAPHIC_DATA], [GEOGRAPHIC_DATA], 3166"
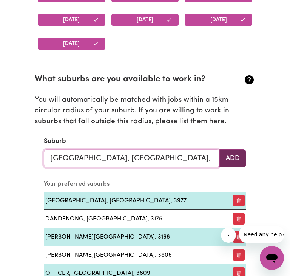
type input "[GEOGRAPHIC_DATA], [GEOGRAPHIC_DATA], 3166"
click at [240, 161] on button "Add" at bounding box center [233, 158] width 27 height 18
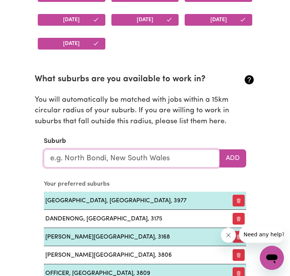
click at [152, 155] on input "text" at bounding box center [132, 158] width 176 height 18
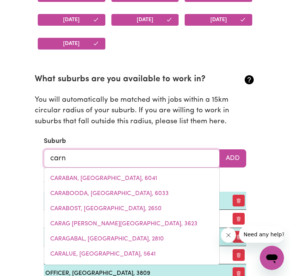
type input "carne"
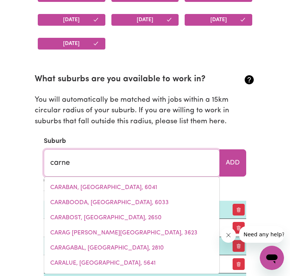
type input "carneGIE, Victoria, 3163"
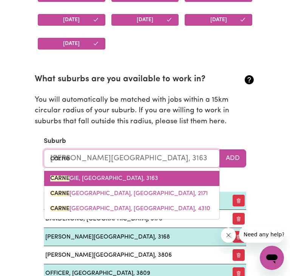
click at [130, 175] on link "CARNE GIE, Victoria, 3163" at bounding box center [131, 178] width 175 height 15
type input "[GEOGRAPHIC_DATA][PERSON_NAME][GEOGRAPHIC_DATA], 3163"
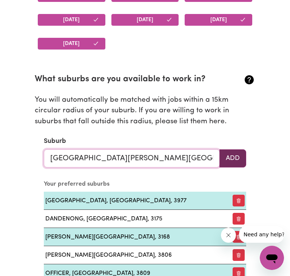
type input "[GEOGRAPHIC_DATA][PERSON_NAME][GEOGRAPHIC_DATA], 3163"
click at [233, 166] on button "Add" at bounding box center [233, 158] width 27 height 18
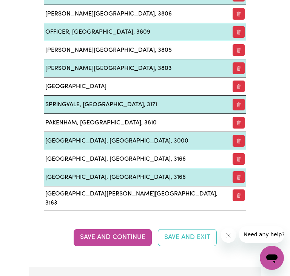
scroll to position [1134, 0]
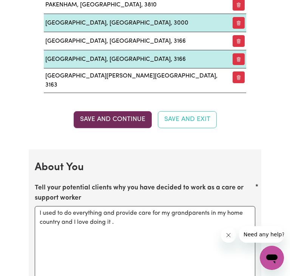
click at [127, 111] on button "Save and Continue" at bounding box center [113, 119] width 78 height 17
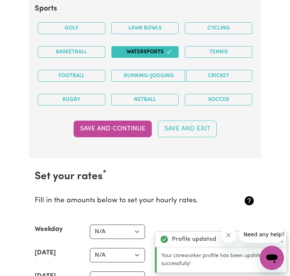
scroll to position [1912, 0]
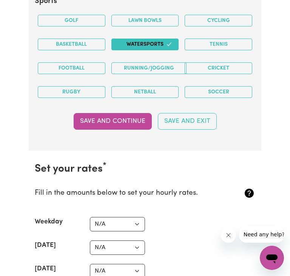
click at [127, 113] on button "Save and Continue" at bounding box center [113, 121] width 78 height 17
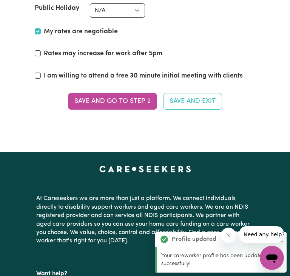
scroll to position [2196, 0]
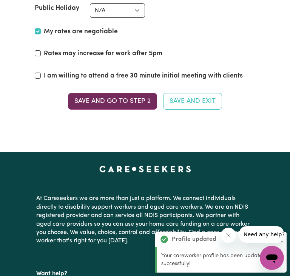
click at [124, 93] on button "Save and go to Step 2" at bounding box center [112, 101] width 89 height 17
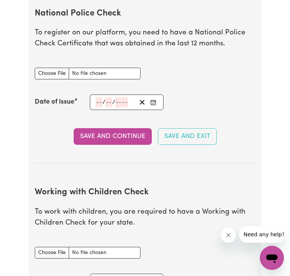
scroll to position [510, 0]
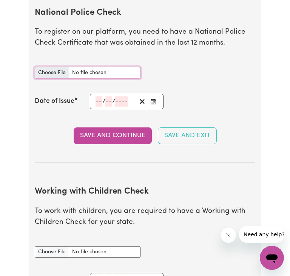
click at [113, 76] on input "National Police Check document" at bounding box center [88, 73] width 106 height 12
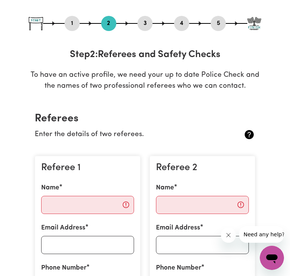
scroll to position [0, 0]
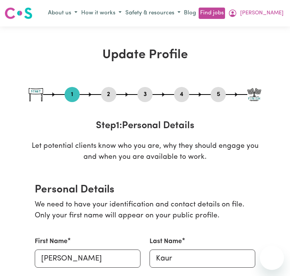
select select "[DEMOGRAPHIC_DATA]"
select select "[DEMOGRAPHIC_DATA] Work Visa"
select select "Studying a healthcare related degree or qualification"
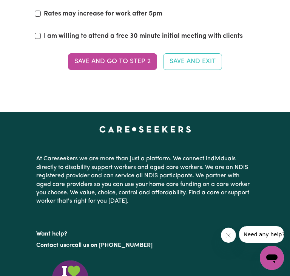
scroll to position [2146, 0]
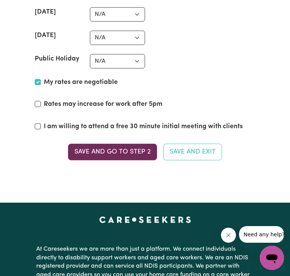
click at [111, 144] on button "Save and go to Step 2" at bounding box center [112, 152] width 89 height 17
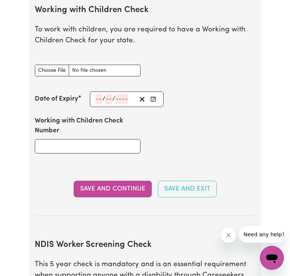
scroll to position [669, 0]
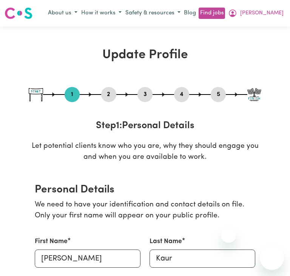
select select "[DEMOGRAPHIC_DATA]"
select select "[DEMOGRAPHIC_DATA] Work Visa"
select select "Studying a healthcare related degree or qualification"
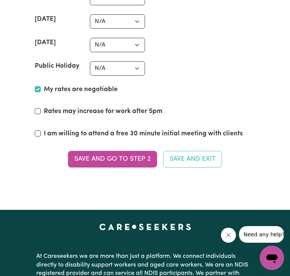
scroll to position [2139, 0]
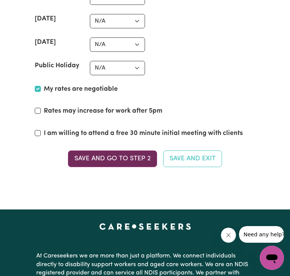
click at [129, 150] on button "Save and go to Step 2" at bounding box center [112, 158] width 89 height 17
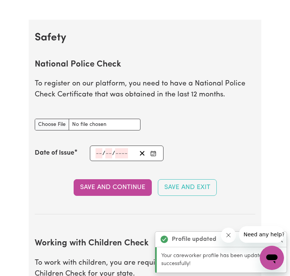
scroll to position [458, 0]
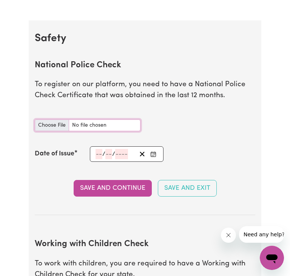
click at [86, 129] on input "National Police Check document" at bounding box center [88, 125] width 106 height 12
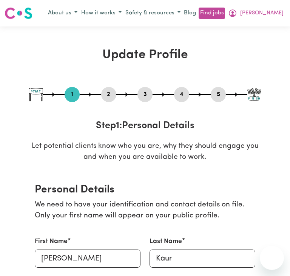
select select "[DEMOGRAPHIC_DATA]"
select select "[DEMOGRAPHIC_DATA] Work Visa"
select select "Studying a healthcare related degree or qualification"
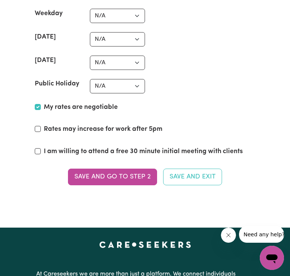
scroll to position [2119, 0]
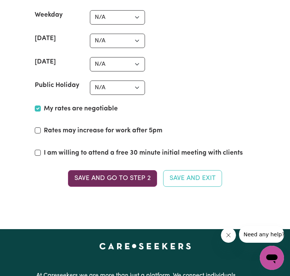
click at [118, 170] on button "Save and go to Step 2" at bounding box center [112, 178] width 89 height 17
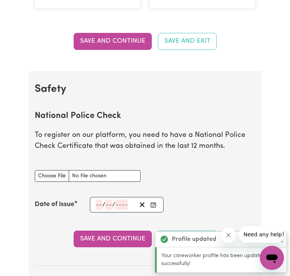
scroll to position [416, 0]
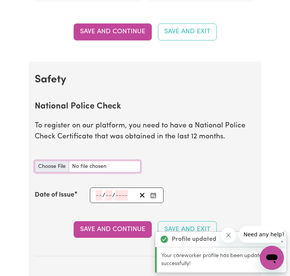
click at [102, 164] on input "National Police Check document" at bounding box center [88, 167] width 106 height 12
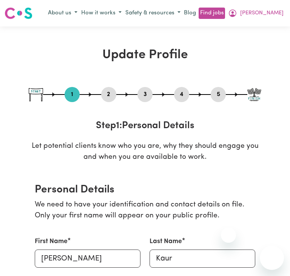
select select "[DEMOGRAPHIC_DATA]"
select select "[DEMOGRAPHIC_DATA] Work Visa"
select select "Studying a healthcare related degree or qualification"
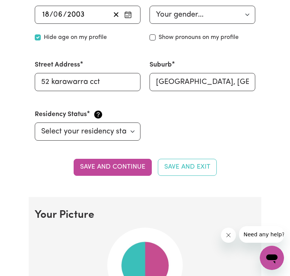
scroll to position [342, 0]
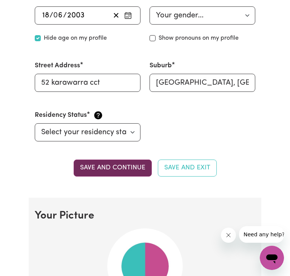
click at [115, 170] on button "Save and continue" at bounding box center [113, 167] width 78 height 17
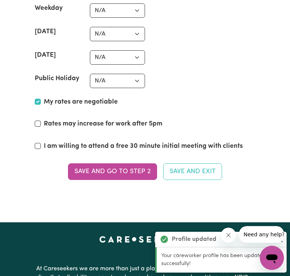
scroll to position [2125, 0]
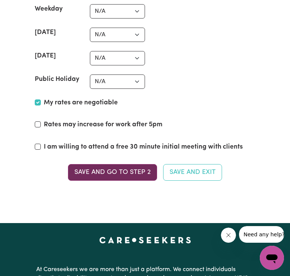
click at [110, 164] on button "Save and go to Step 2" at bounding box center [112, 172] width 89 height 17
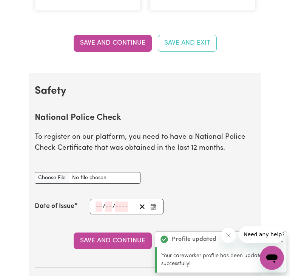
scroll to position [425, 0]
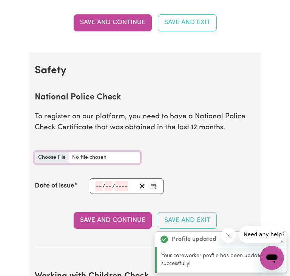
click at [93, 155] on input "National Police Check document" at bounding box center [88, 158] width 106 height 12
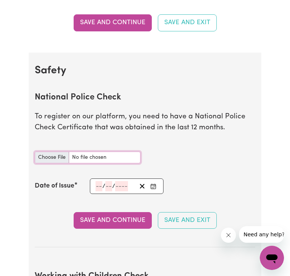
type input "C:\fakepath\policecheck.pdf"
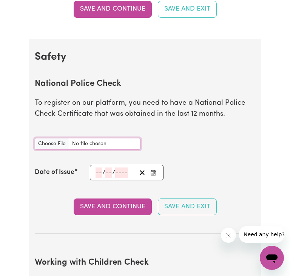
scroll to position [440, 0]
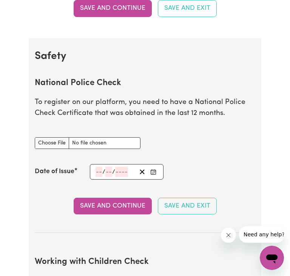
click at [101, 176] on input "number" at bounding box center [99, 172] width 7 height 10
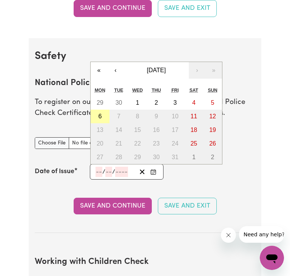
click at [98, 119] on abbr "6" at bounding box center [99, 116] width 3 height 6
type input "2025-10-06"
type input "6"
type input "10"
type input "2025"
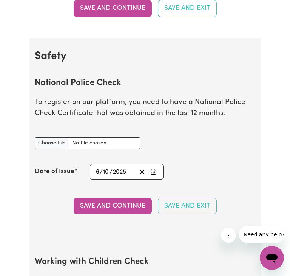
click at [117, 171] on input "2025" at bounding box center [120, 172] width 14 height 10
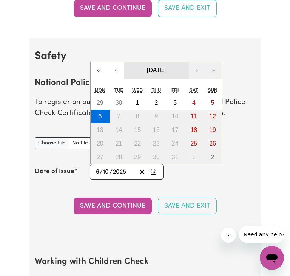
click at [159, 73] on span "October 2025" at bounding box center [156, 70] width 19 height 6
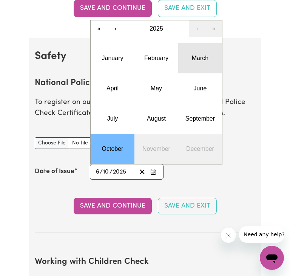
click at [192, 59] on abbr "March" at bounding box center [200, 58] width 17 height 6
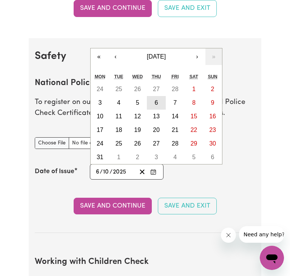
click at [159, 108] on button "6" at bounding box center [156, 103] width 19 height 14
type input "2025-03-06"
type input "3"
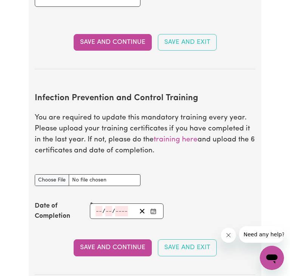
scroll to position [1078, 0]
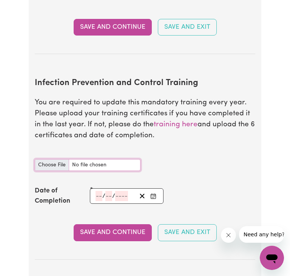
click at [107, 167] on input "Infection Prevention and Control Training document" at bounding box center [88, 165] width 106 height 12
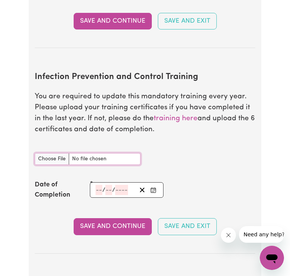
scroll to position [1084, 0]
click at [97, 162] on input "Infection Prevention and Control Training document" at bounding box center [88, 159] width 106 height 12
type input "C:\fakepath\L6kVlFEb.pdf"
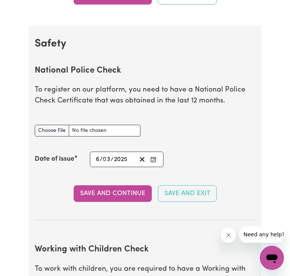
scroll to position [451, 0]
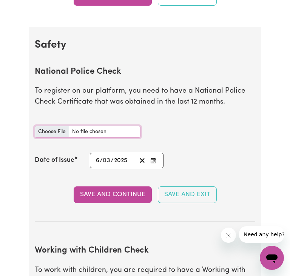
click at [130, 131] on input "National Police Check document" at bounding box center [88, 132] width 106 height 12
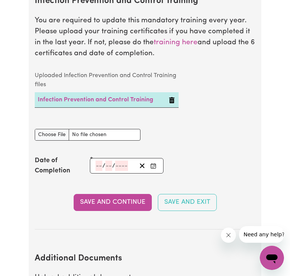
scroll to position [1162, 0]
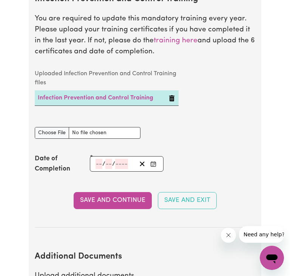
click at [100, 166] on input "number" at bounding box center [99, 164] width 7 height 10
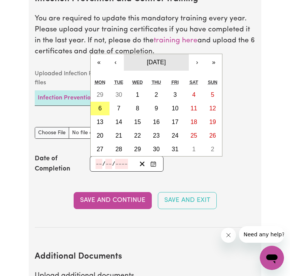
click at [148, 65] on span "October 2025" at bounding box center [156, 62] width 19 height 6
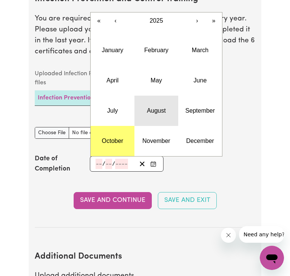
click at [150, 118] on button "August" at bounding box center [157, 111] width 44 height 30
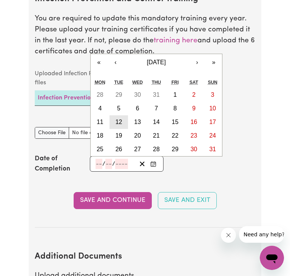
click at [120, 122] on abbr "12" at bounding box center [119, 122] width 7 height 6
type input "2025-08-12"
type input "12"
type input "8"
type input "2025"
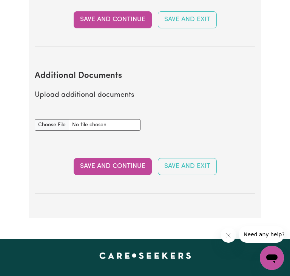
scroll to position [1344, 0]
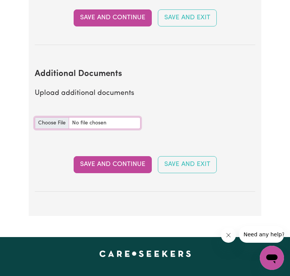
click at [113, 123] on input "Additional Documents document" at bounding box center [88, 123] width 106 height 12
type input "C:\fakepath\NDIS_Worker_Orientation_Completion_Certificate.pdf"
click at [128, 121] on input "Additional Documents document" at bounding box center [88, 123] width 106 height 12
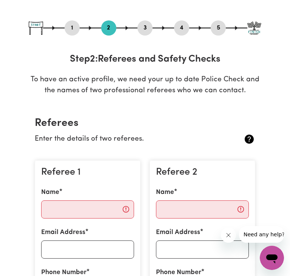
scroll to position [65, 0]
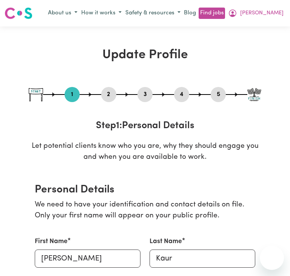
select select "[DEMOGRAPHIC_DATA]"
select select "[DEMOGRAPHIC_DATA] Work Visa"
select select "Studying a healthcare related degree or qualification"
select select "[DEMOGRAPHIC_DATA]"
select select "[DEMOGRAPHIC_DATA] Work Visa"
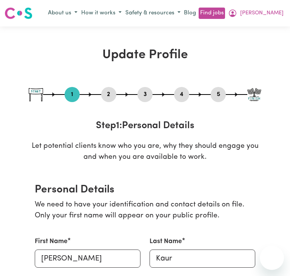
select select "Studying a healthcare related degree or qualification"
